Goal: Task Accomplishment & Management: Manage account settings

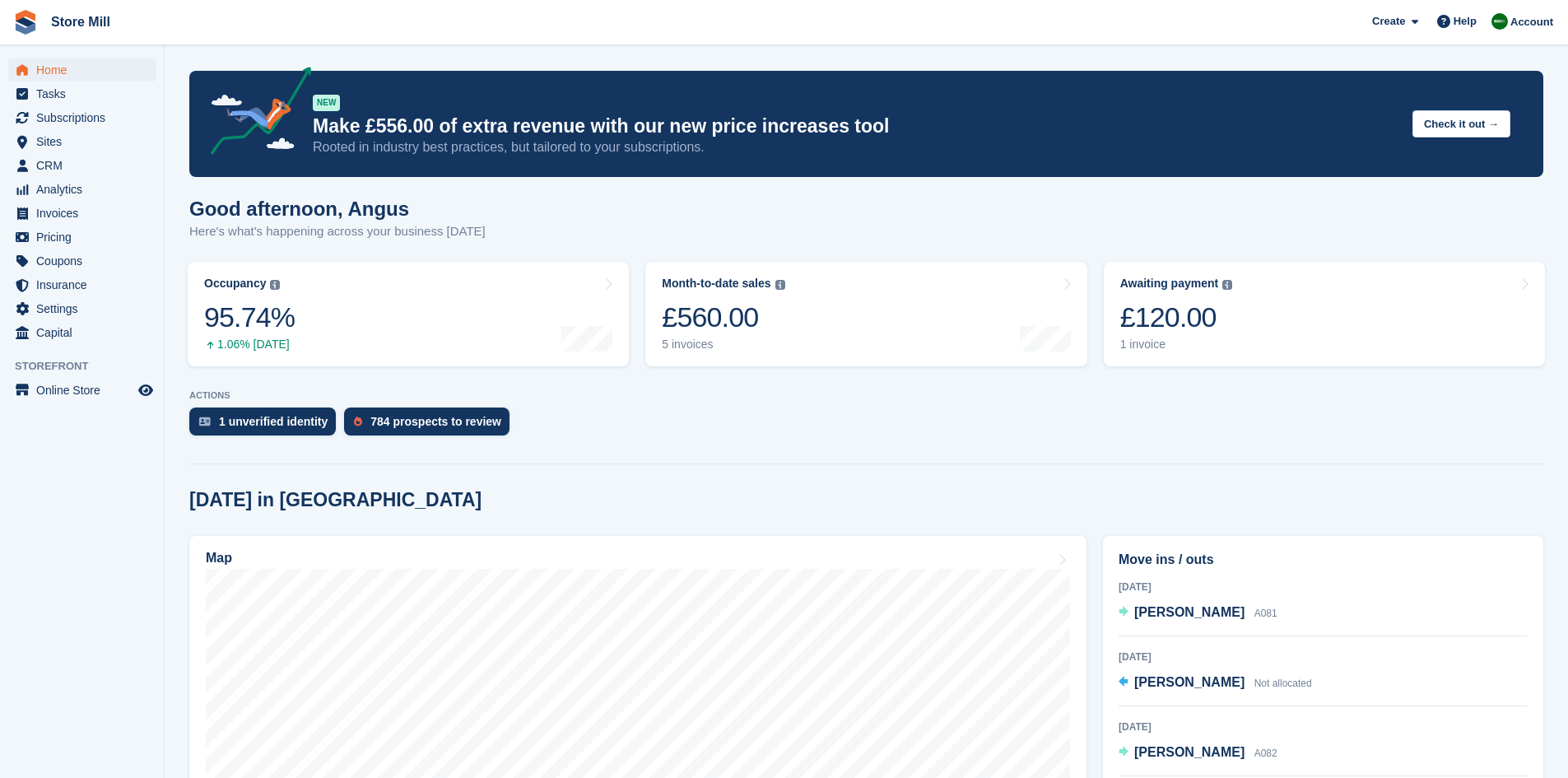
scroll to position [362, 0]
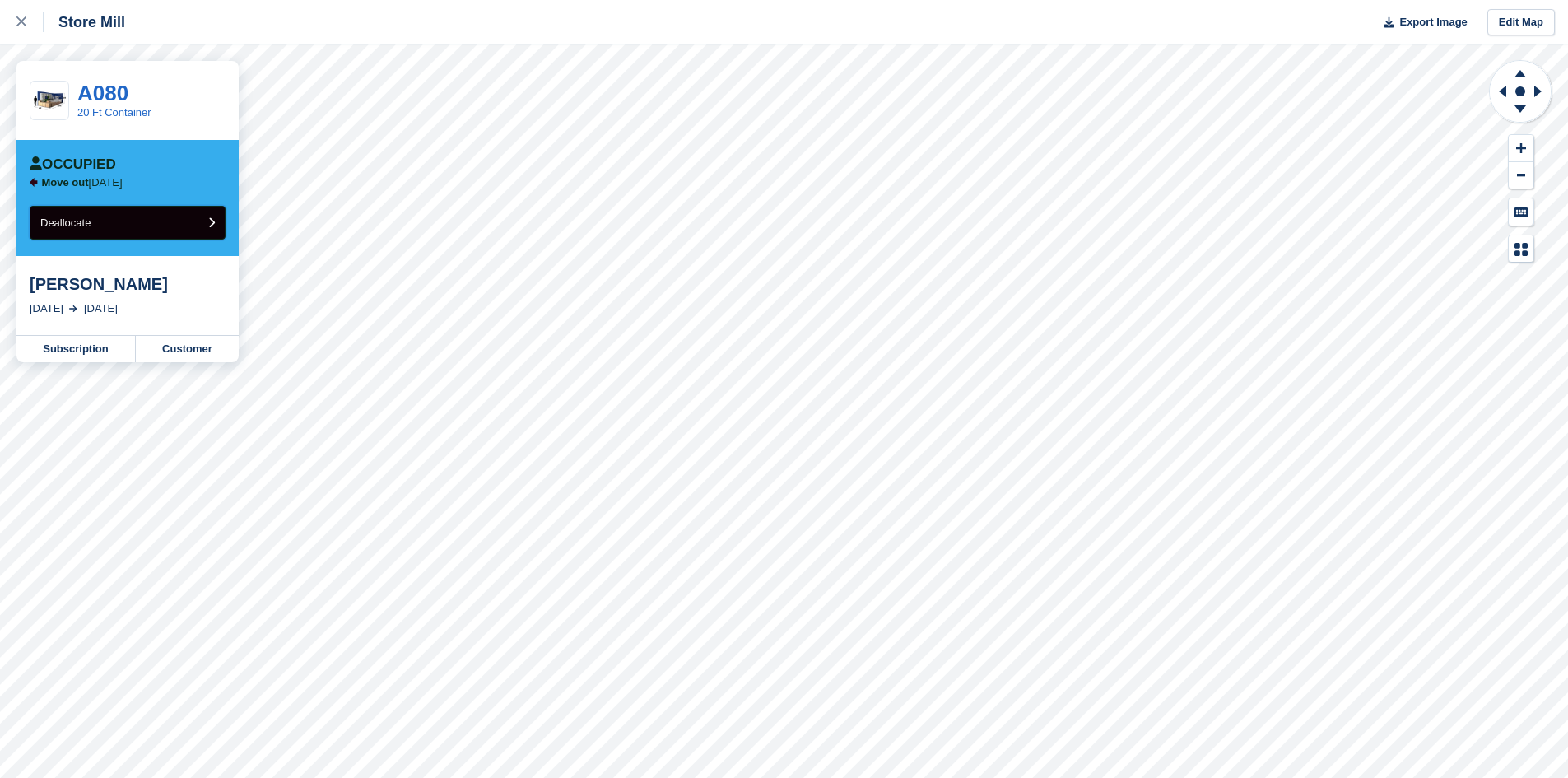
click at [116, 226] on button "Deallocate" at bounding box center [127, 223] width 196 height 34
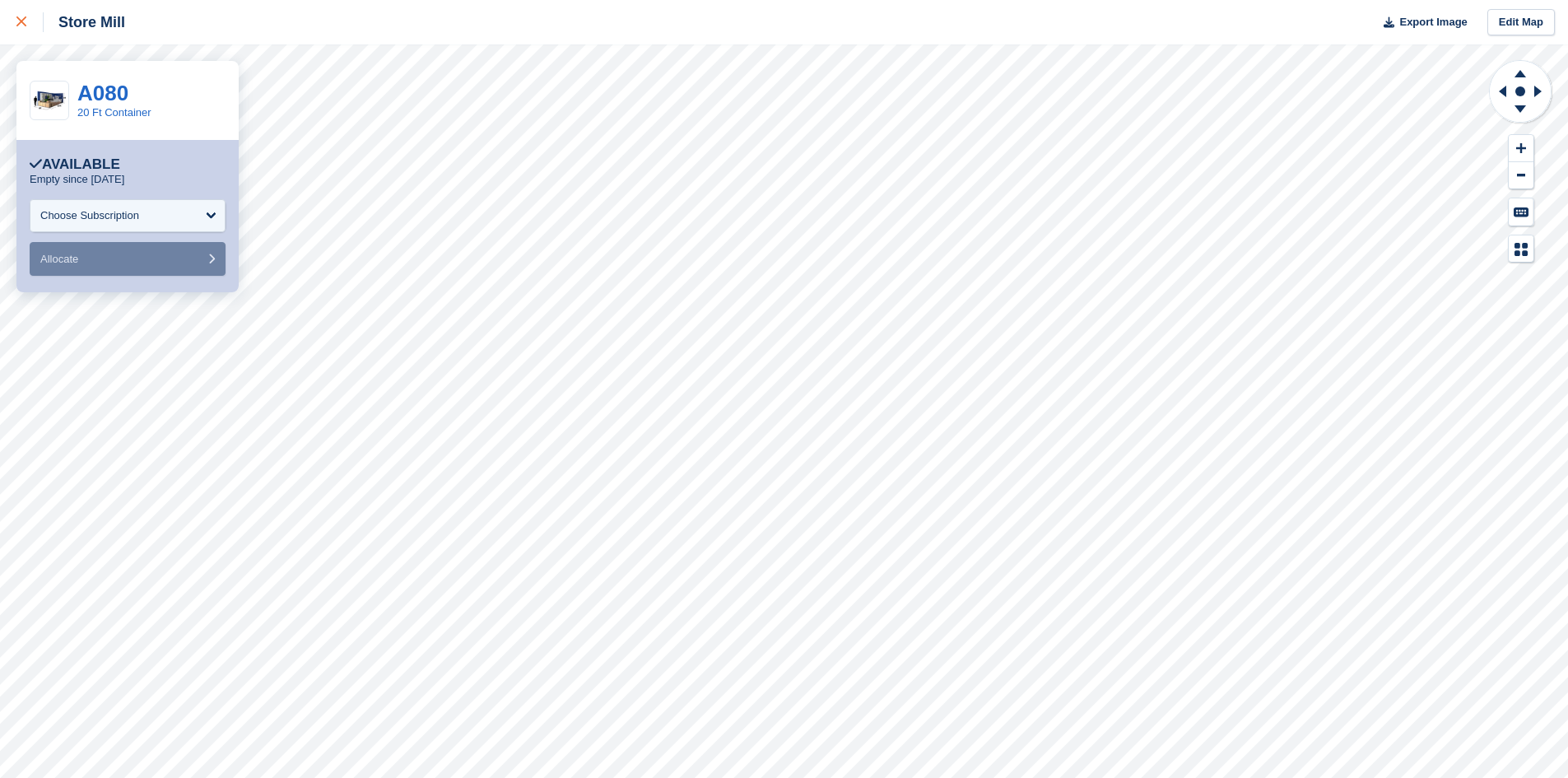
click at [30, 30] on div at bounding box center [30, 22] width 27 height 19
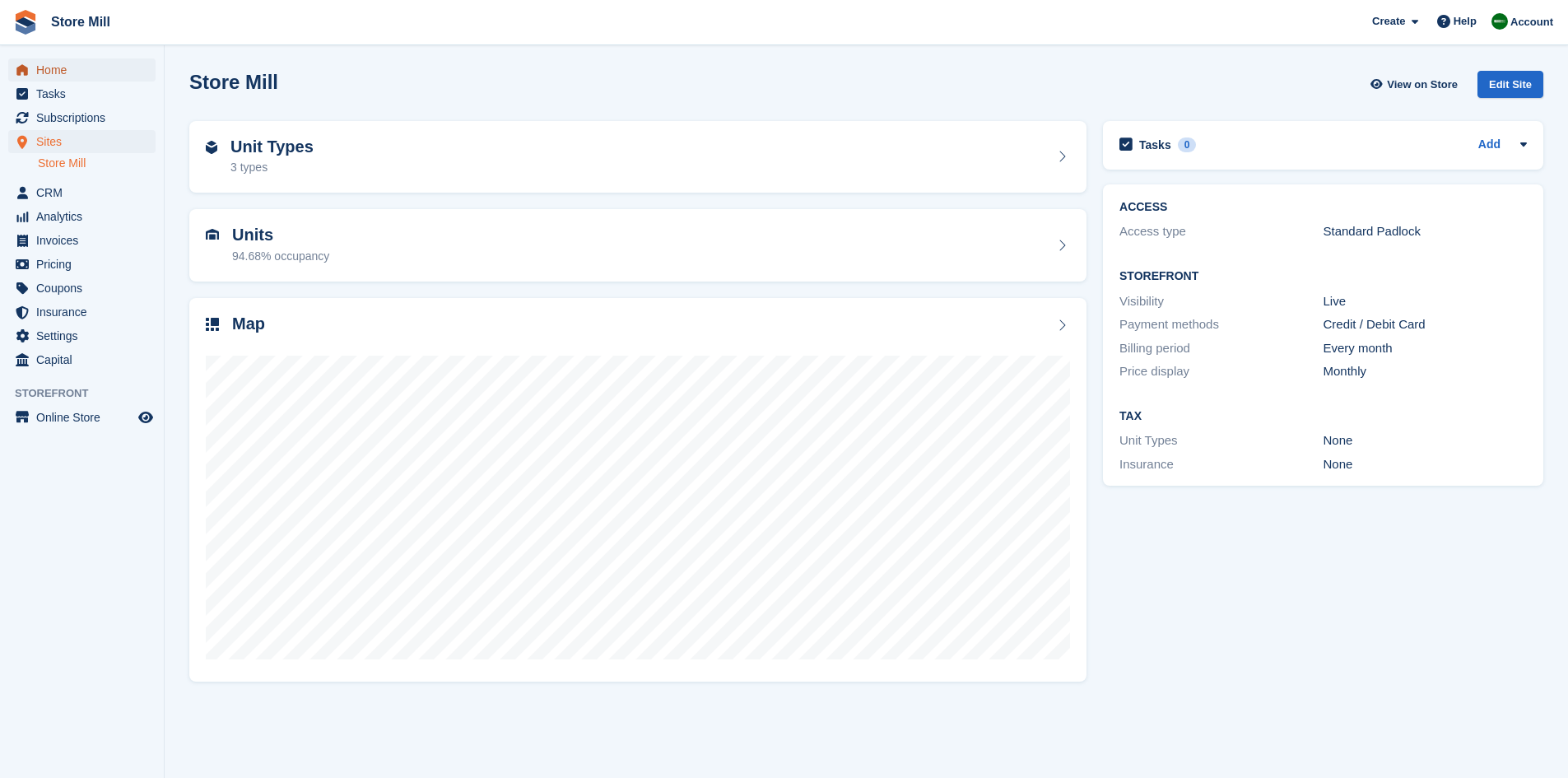
click at [78, 73] on span "Home" at bounding box center [85, 69] width 99 height 23
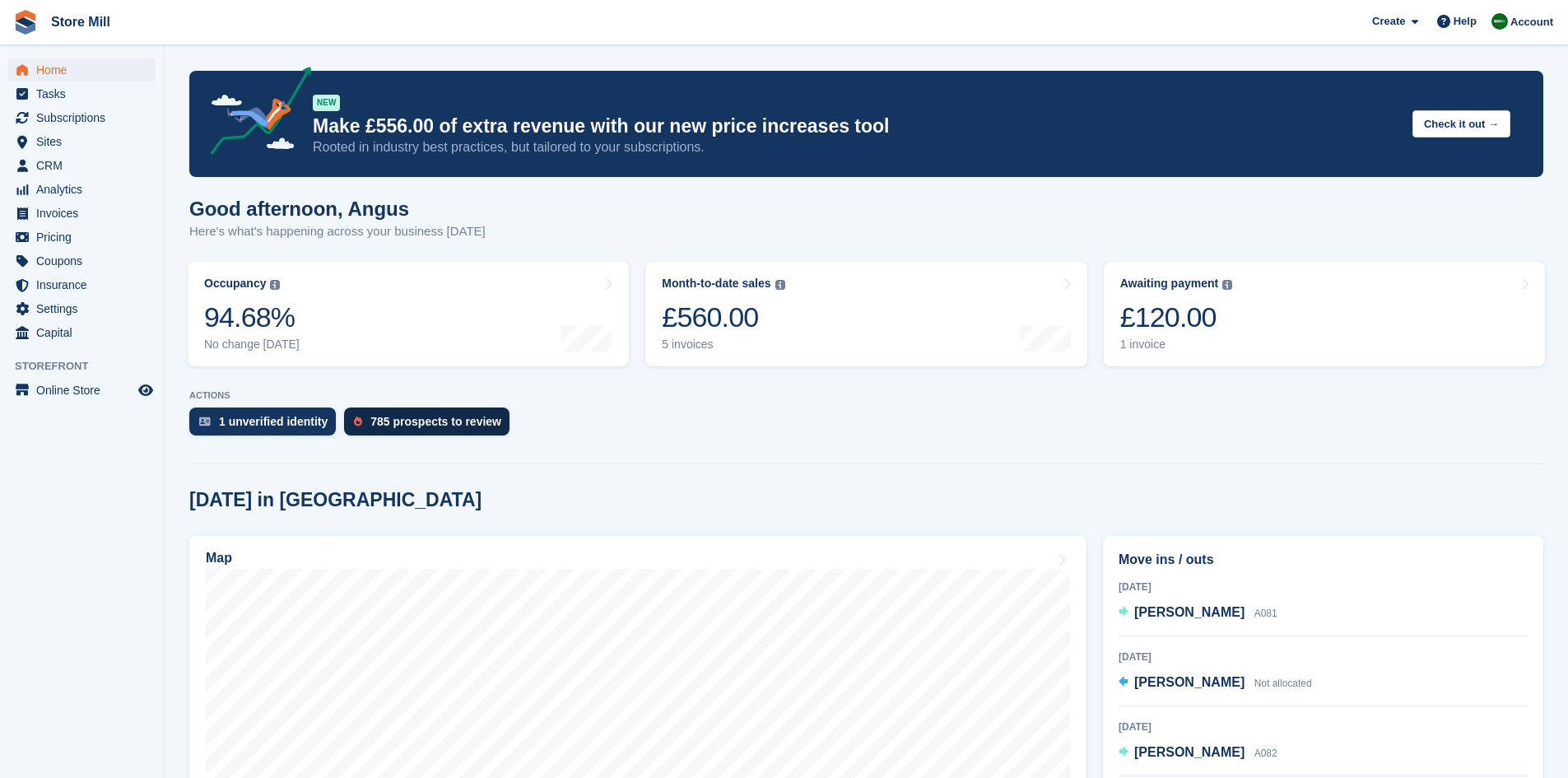
click at [417, 425] on div "785 prospects to review" at bounding box center [435, 421] width 131 height 13
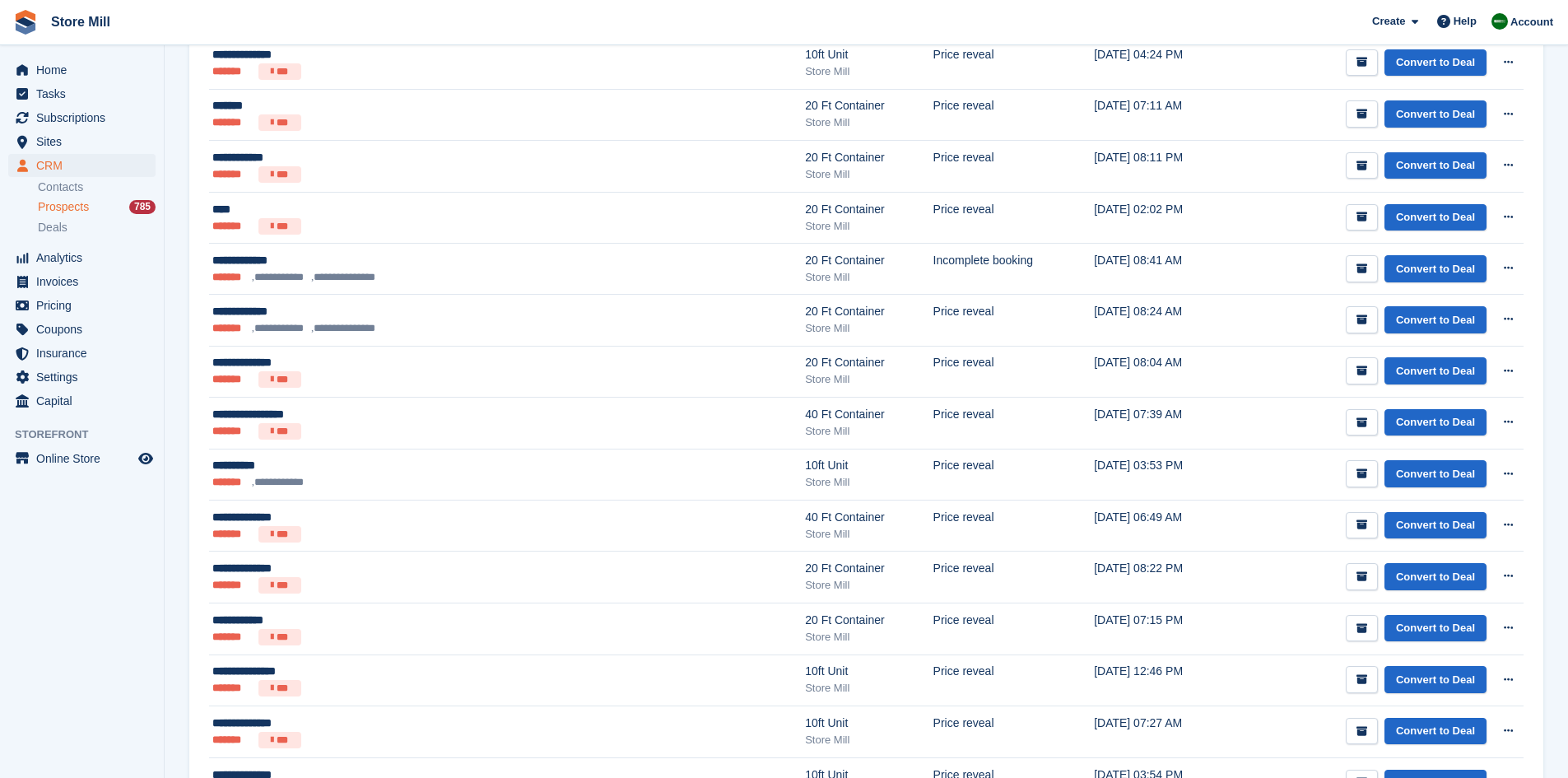
scroll to position [1567, 0]
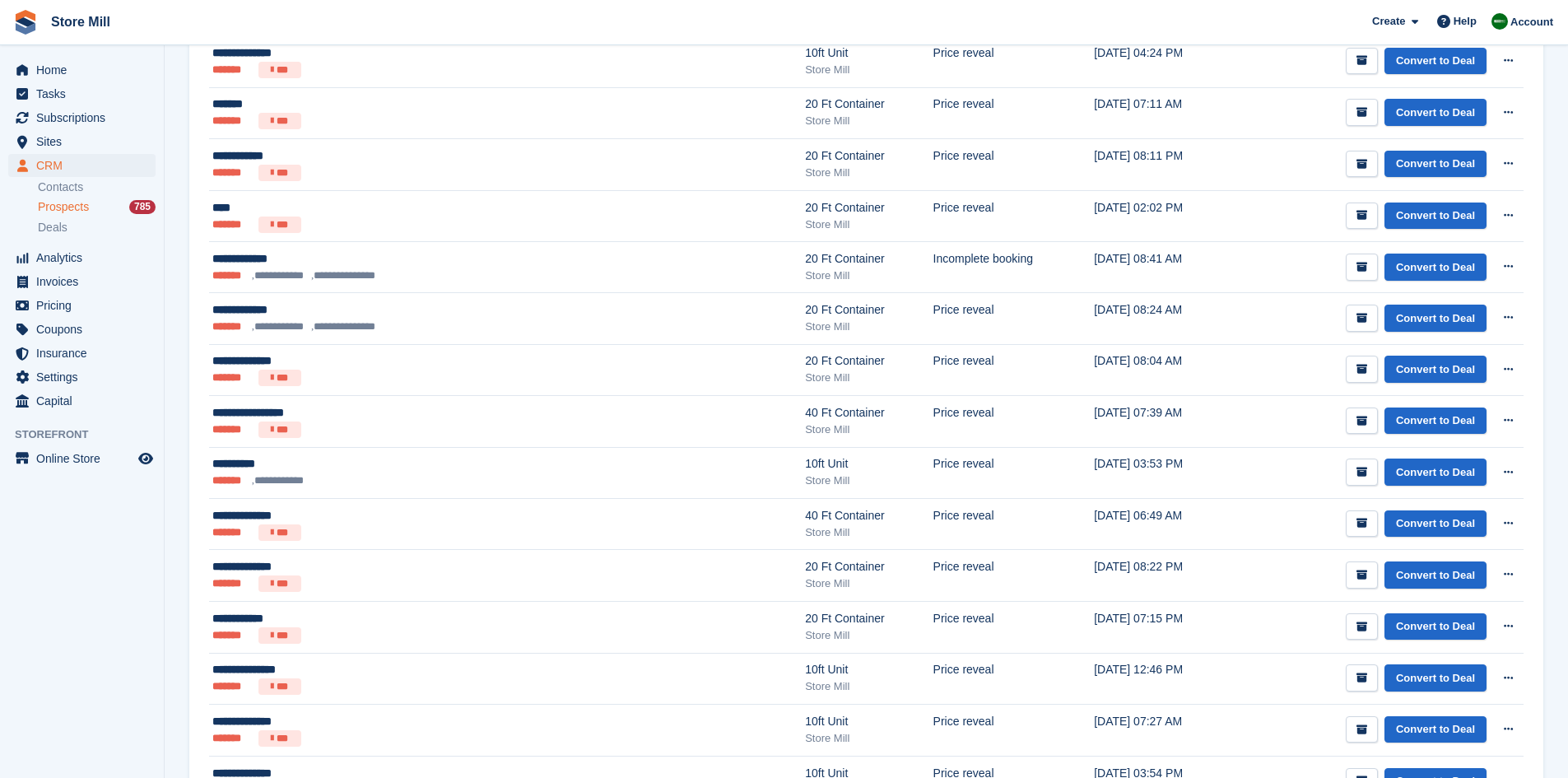
click at [406, 469] on div "**********" at bounding box center [396, 464] width 368 height 18
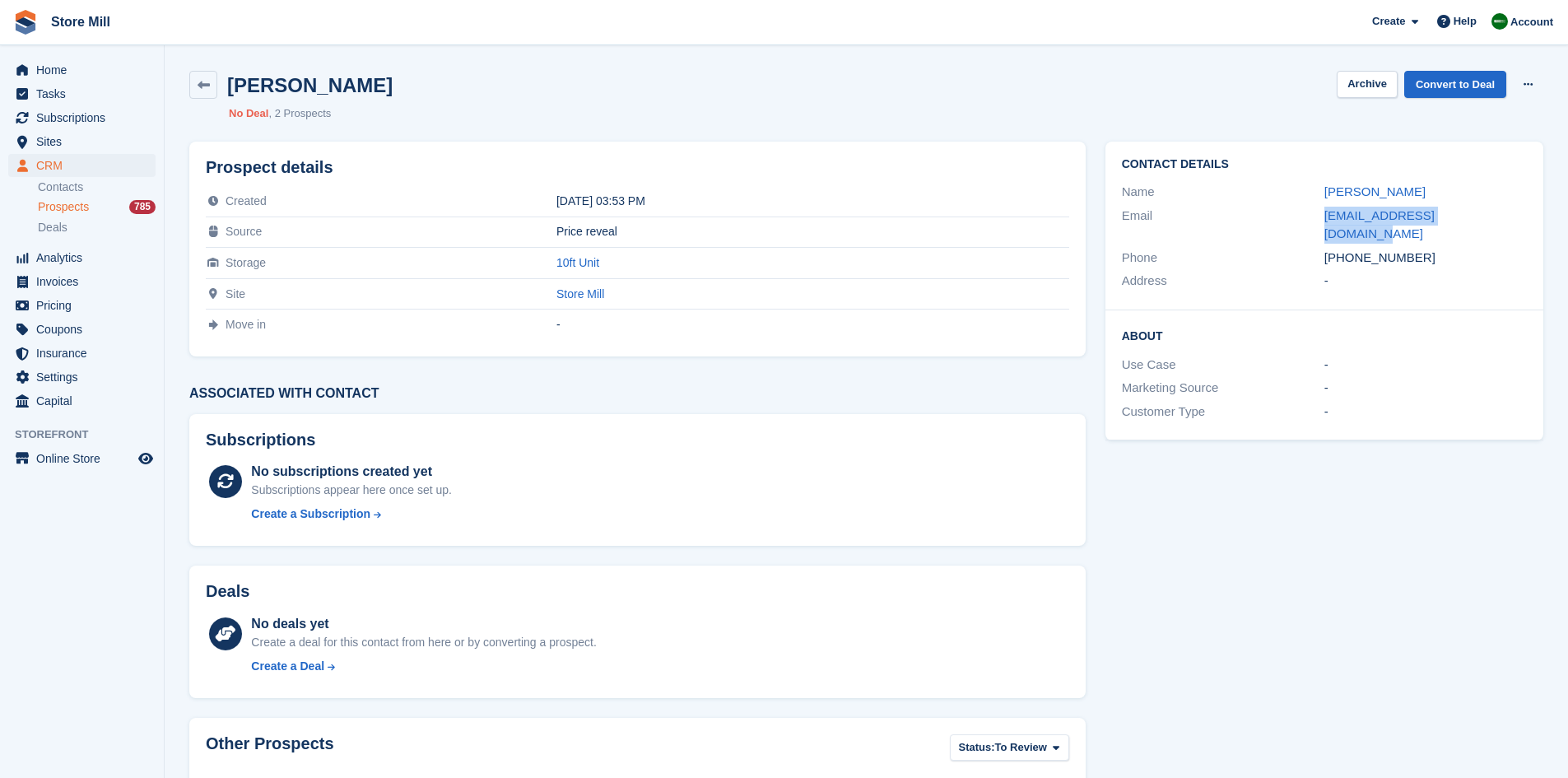
drag, startPoint x: 1498, startPoint y: 222, endPoint x: 1322, endPoint y: 226, distance: 176.0
click at [1322, 226] on div "Email laurajward96@outlook.com" at bounding box center [1324, 225] width 405 height 42
copy div "laurajward96@outlook.com"
click at [62, 67] on span "Home" at bounding box center [85, 69] width 99 height 23
